Goal: Navigation & Orientation: Find specific page/section

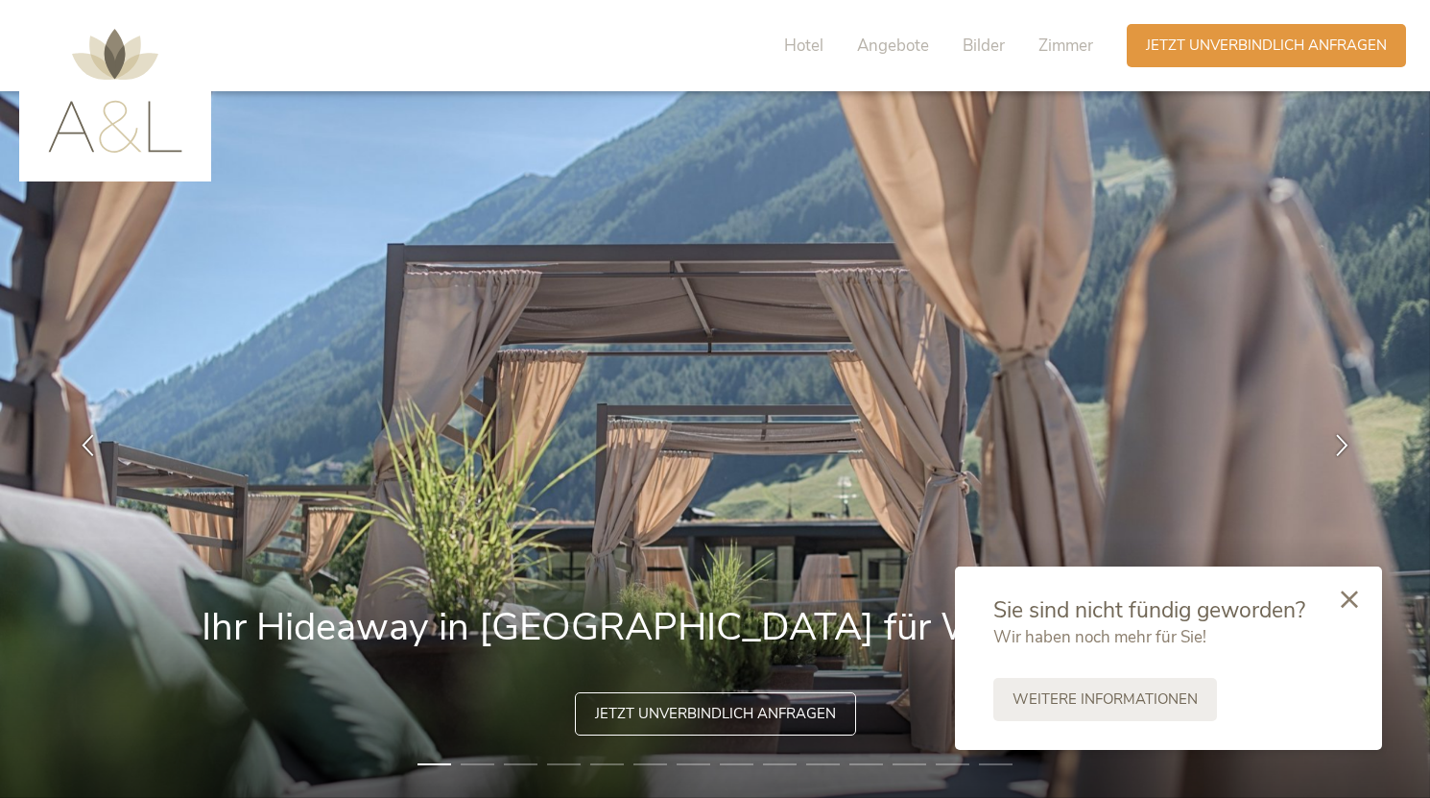
click at [81, 106] on img at bounding box center [115, 91] width 134 height 124
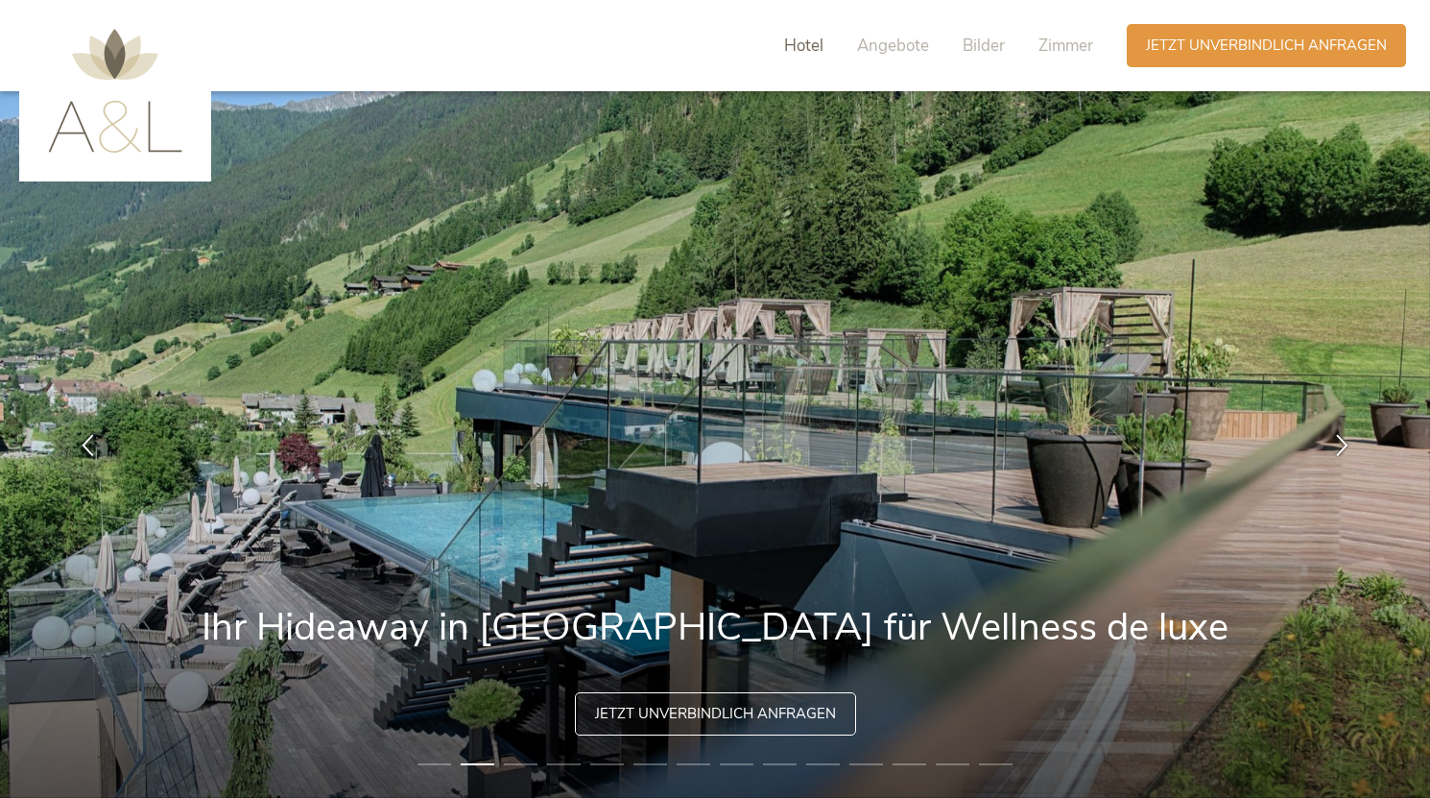
click at [817, 50] on span "Hotel" at bounding box center [803, 46] width 39 height 22
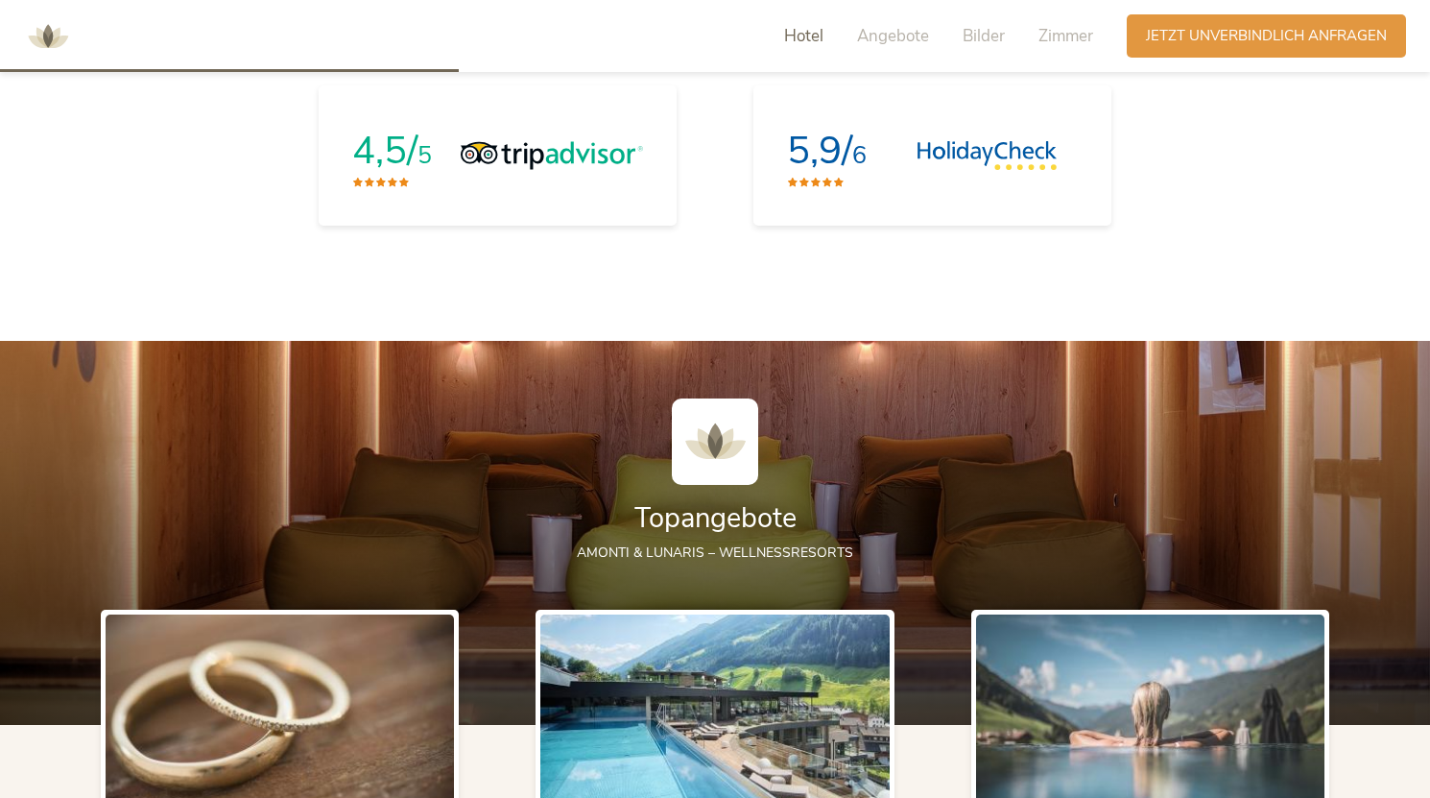
scroll to position [1890, 0]
drag, startPoint x: 31, startPoint y: 0, endPoint x: 101, endPoint y: 121, distance: 139.8
click at [101, 121] on div "4,5/ 5 5,9/ 6" at bounding box center [714, 154] width 1305 height 179
click at [55, 29] on img at bounding box center [48, 37] width 58 height 58
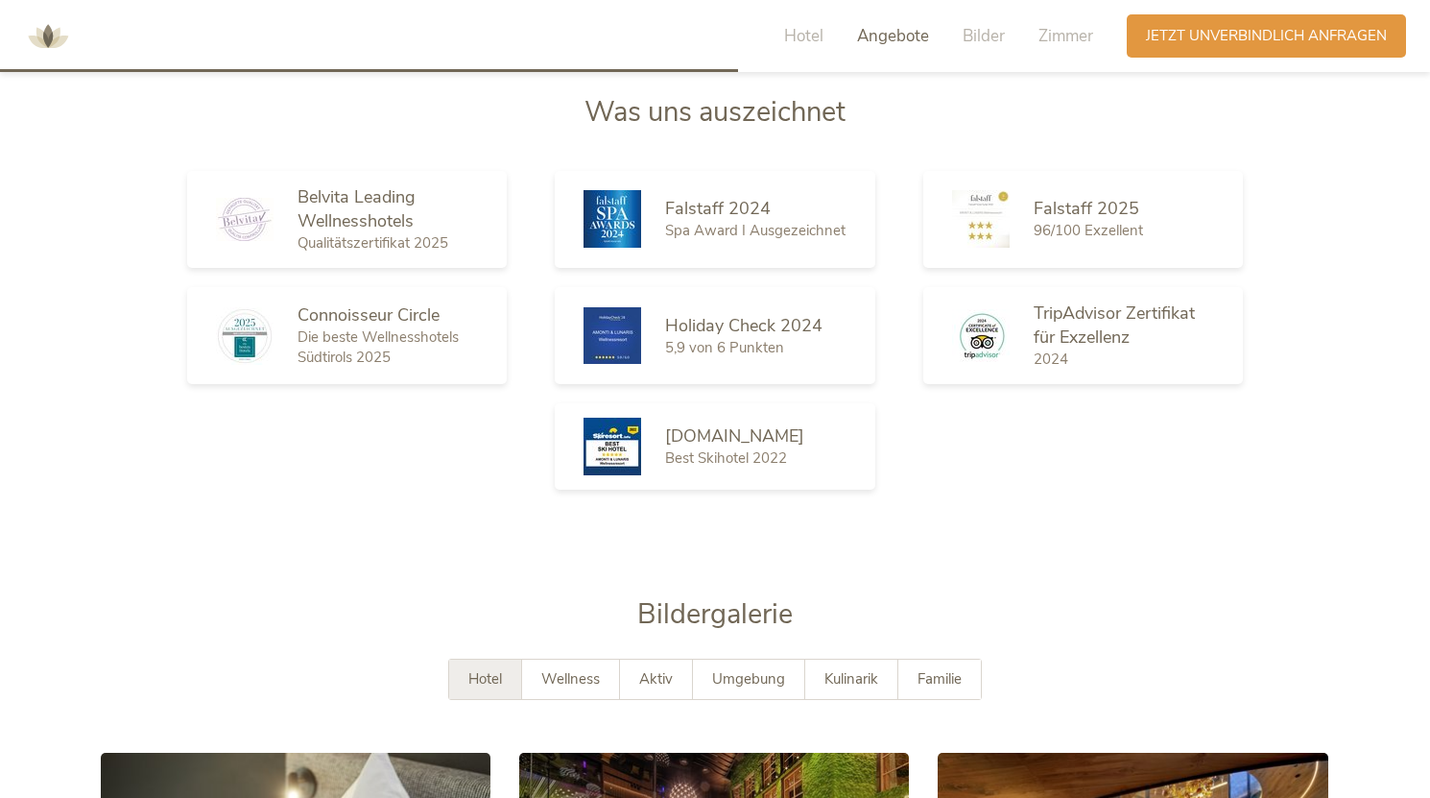
scroll to position [5891, 0]
